Goal: Task Accomplishment & Management: Manage account settings

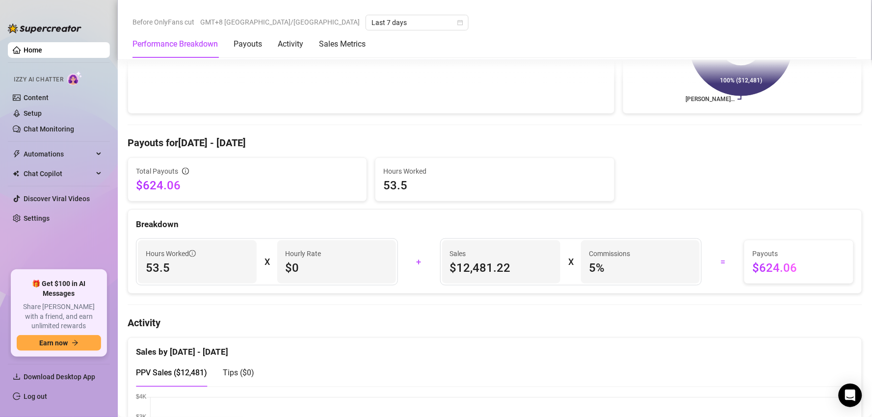
scroll to position [381, 0]
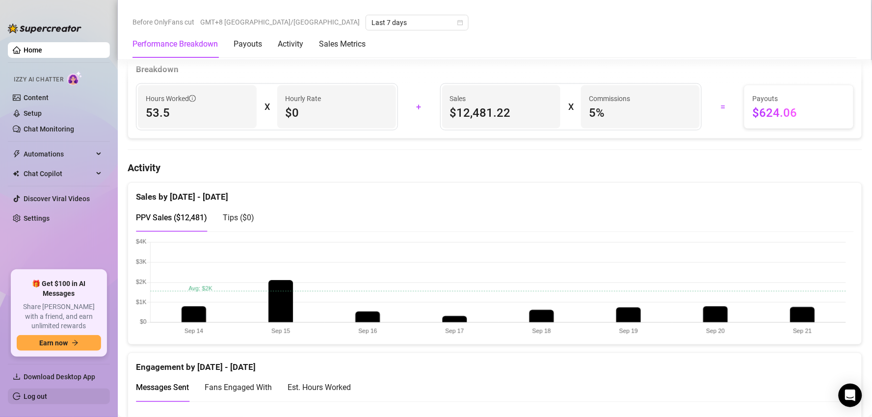
click at [43, 400] on link "Log out" at bounding box center [36, 397] width 24 height 8
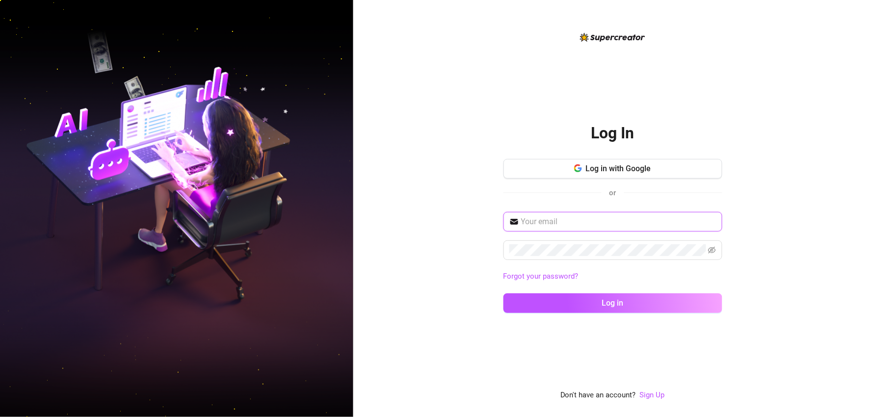
click at [623, 222] on input "text" at bounding box center [618, 222] width 195 height 12
click at [758, 184] on div "Log In Log in with Google or Forgot your password? Log in Don't have an account…" at bounding box center [612, 208] width 519 height 417
click at [625, 212] on span at bounding box center [612, 222] width 219 height 20
click at [625, 224] on input "text" at bounding box center [618, 222] width 195 height 12
type input "[EMAIL_ADDRESS][DOMAIN_NAME]"
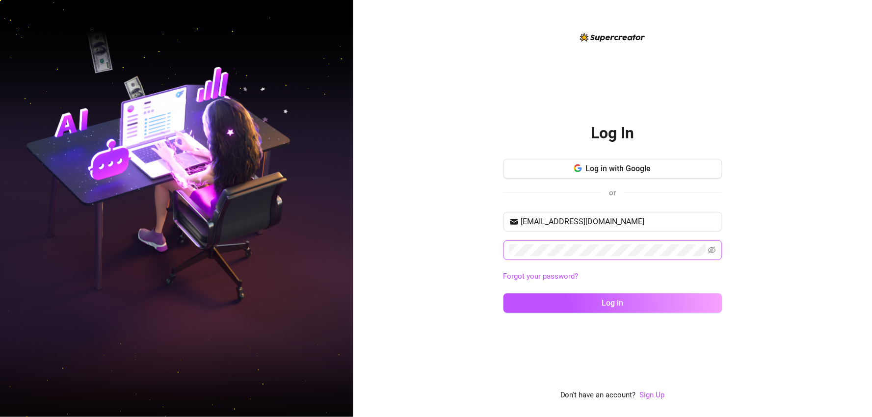
click at [503, 293] on button "Log in" at bounding box center [612, 303] width 219 height 20
